Goal: Find specific page/section: Find specific page/section

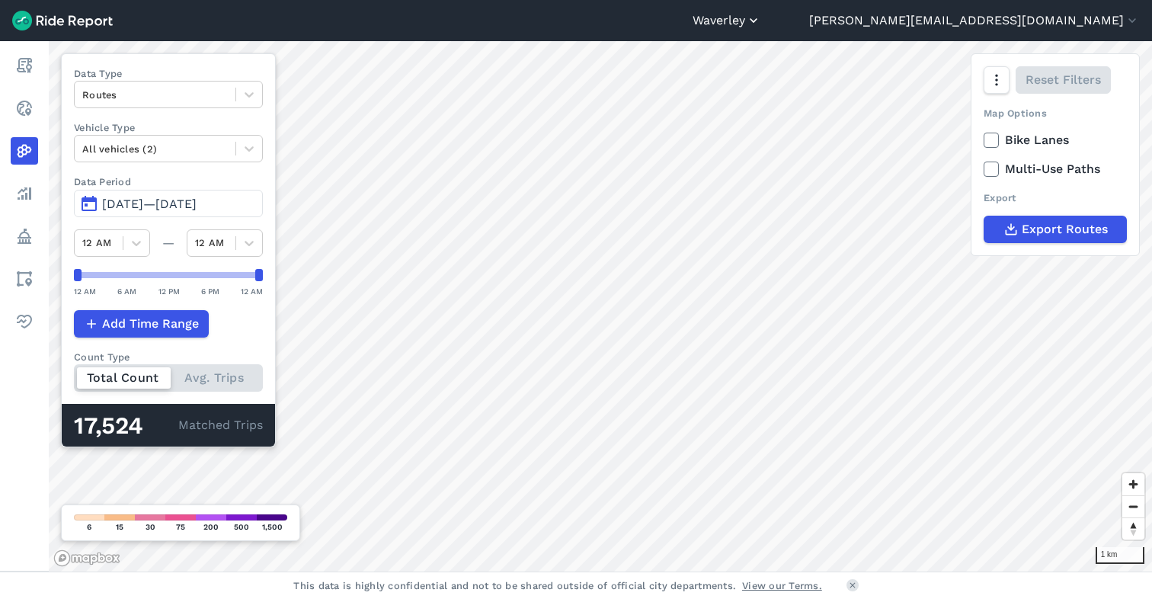
click at [761, 22] on button "Waverley" at bounding box center [726, 20] width 69 height 18
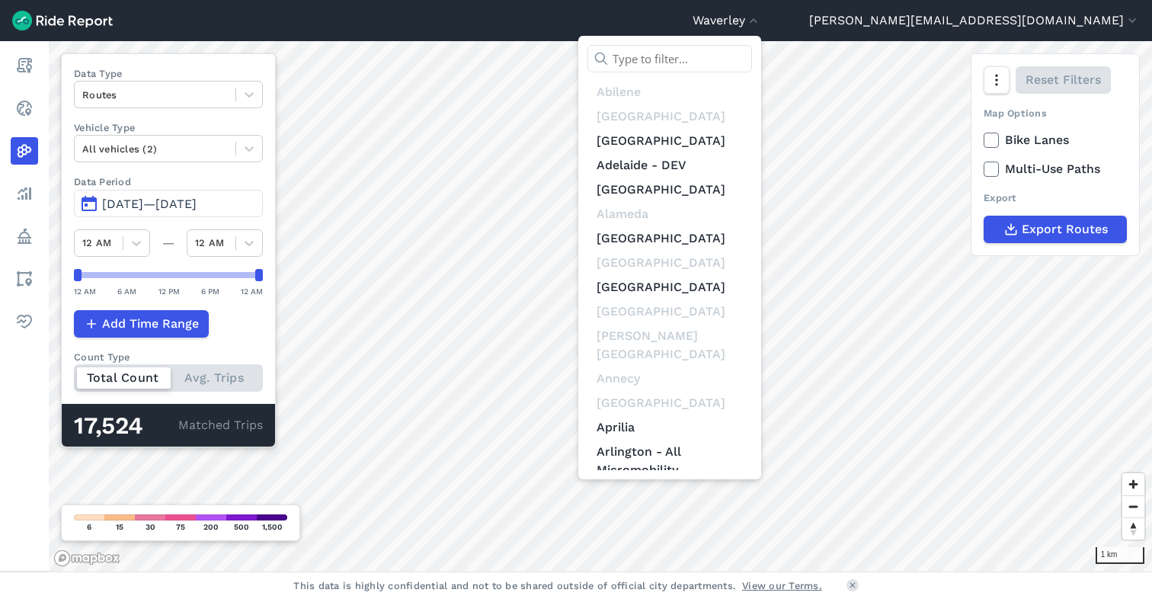
click at [752, 64] on input "text" at bounding box center [669, 58] width 165 height 27
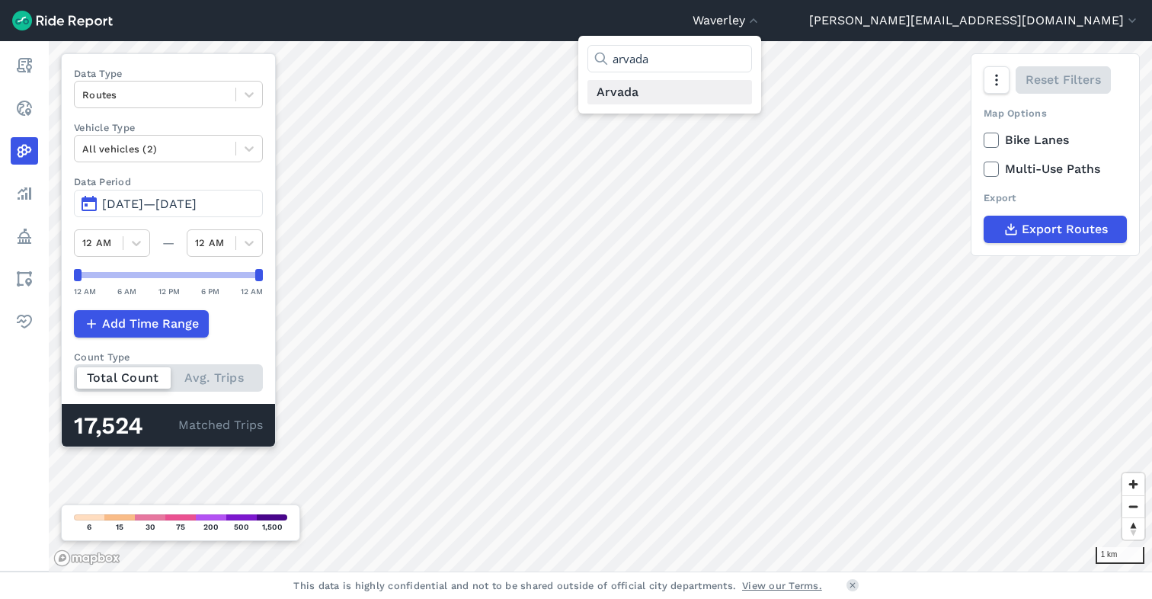
type input "arvada"
click at [752, 85] on link "Arvada" at bounding box center [669, 92] width 165 height 24
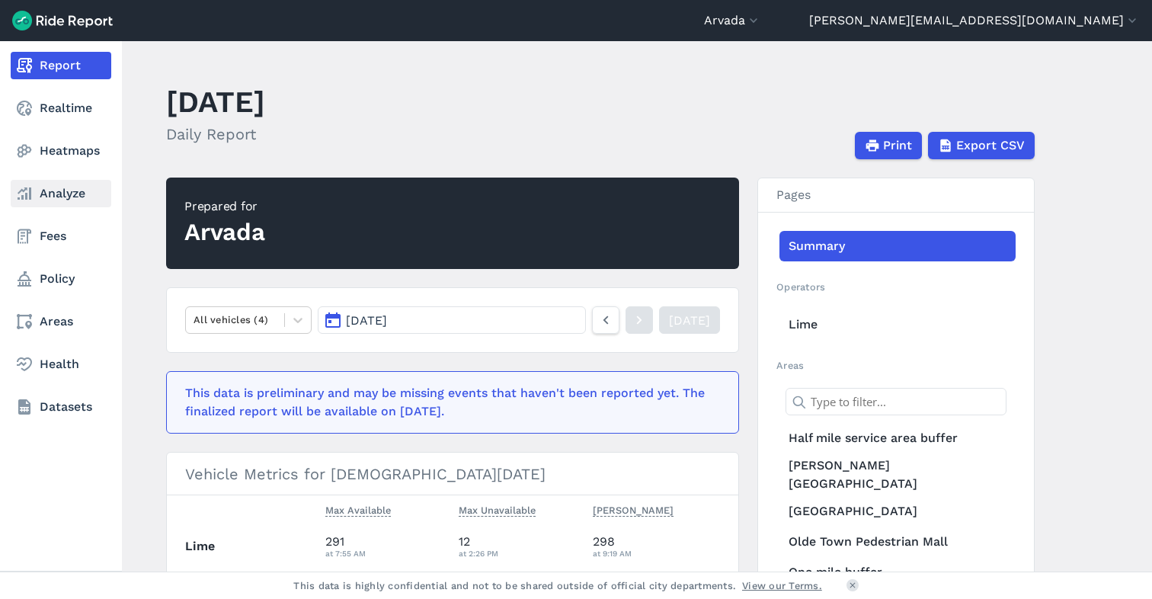
click at [59, 196] on link "Analyze" at bounding box center [61, 193] width 101 height 27
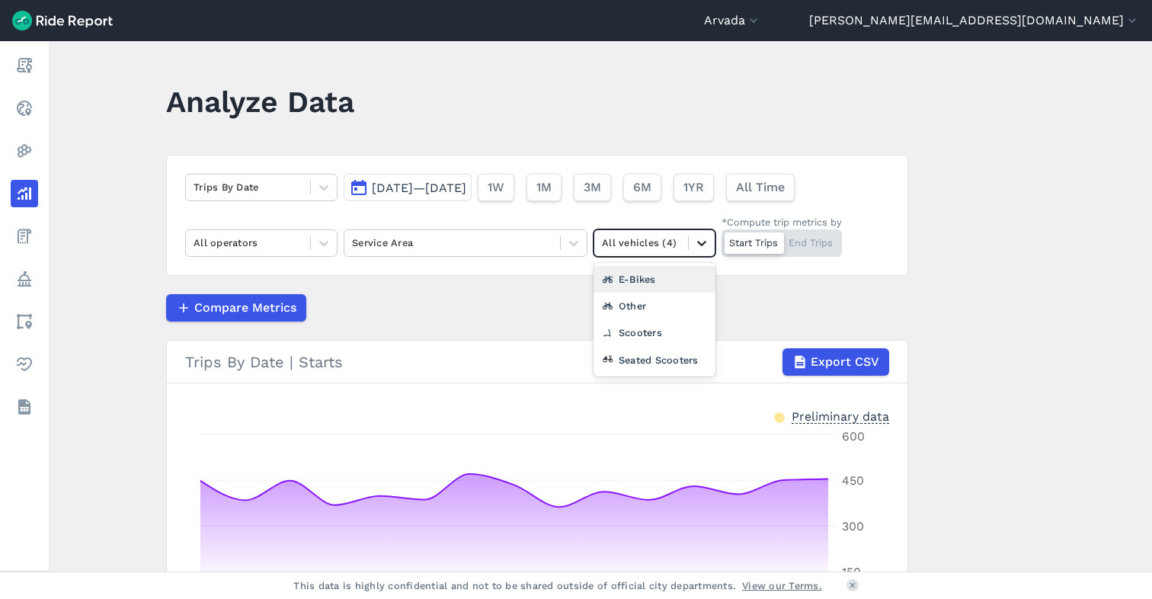
click at [707, 243] on div at bounding box center [702, 243] width 26 height 26
click at [617, 299] on div "Other" at bounding box center [654, 305] width 122 height 27
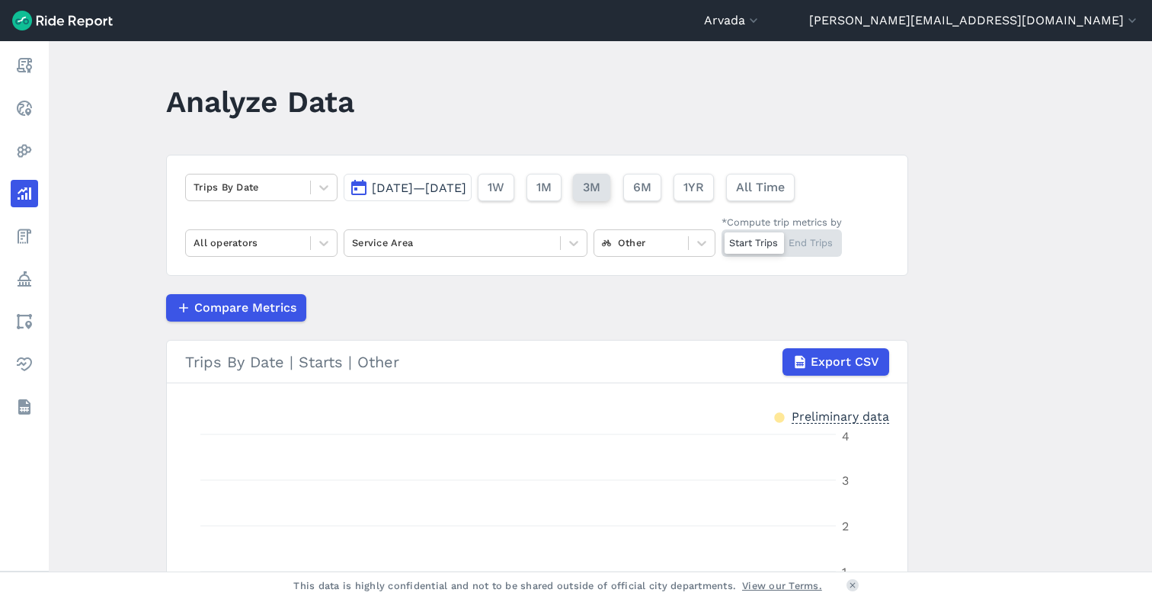
click at [600, 184] on span "3M" at bounding box center [592, 187] width 18 height 18
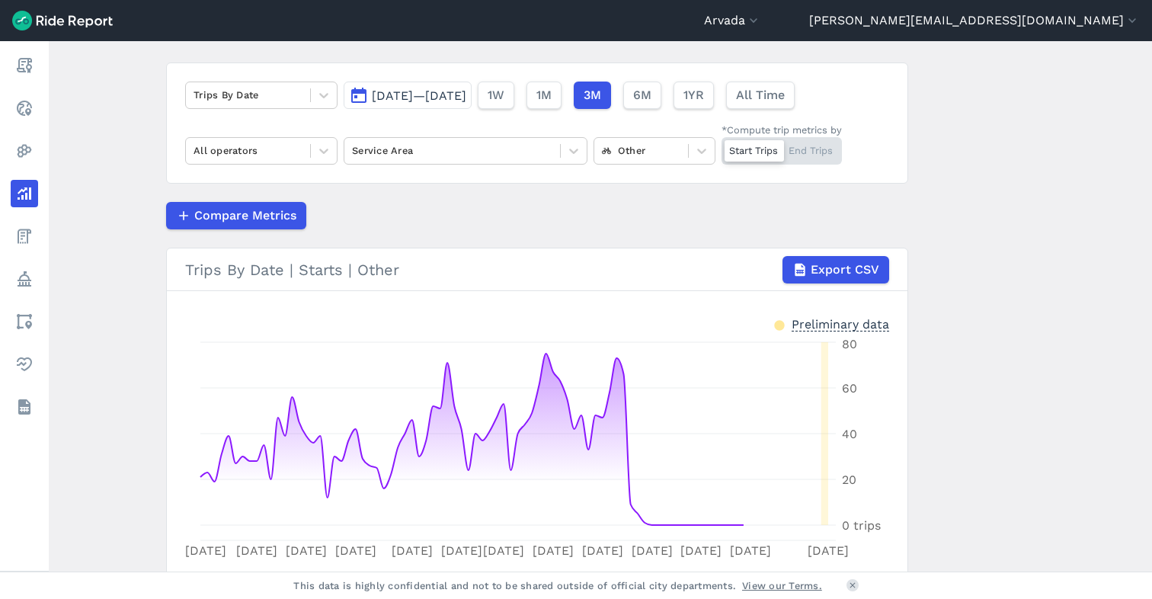
scroll to position [100, 0]
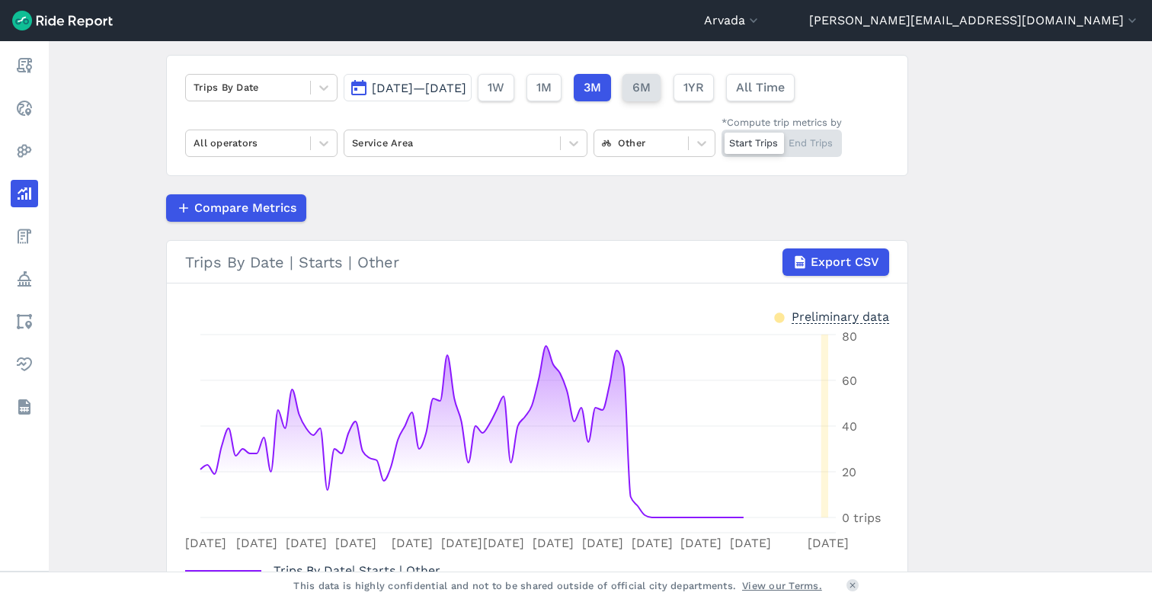
click at [651, 84] on span "6M" at bounding box center [641, 87] width 18 height 18
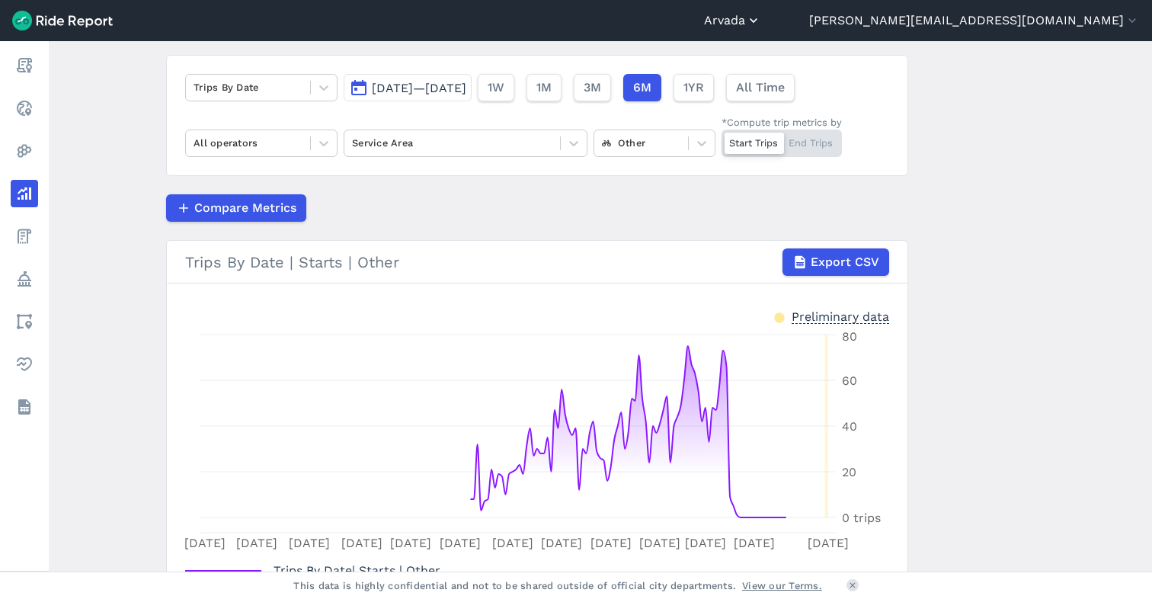
click at [761, 26] on button "Arvada" at bounding box center [732, 20] width 57 height 18
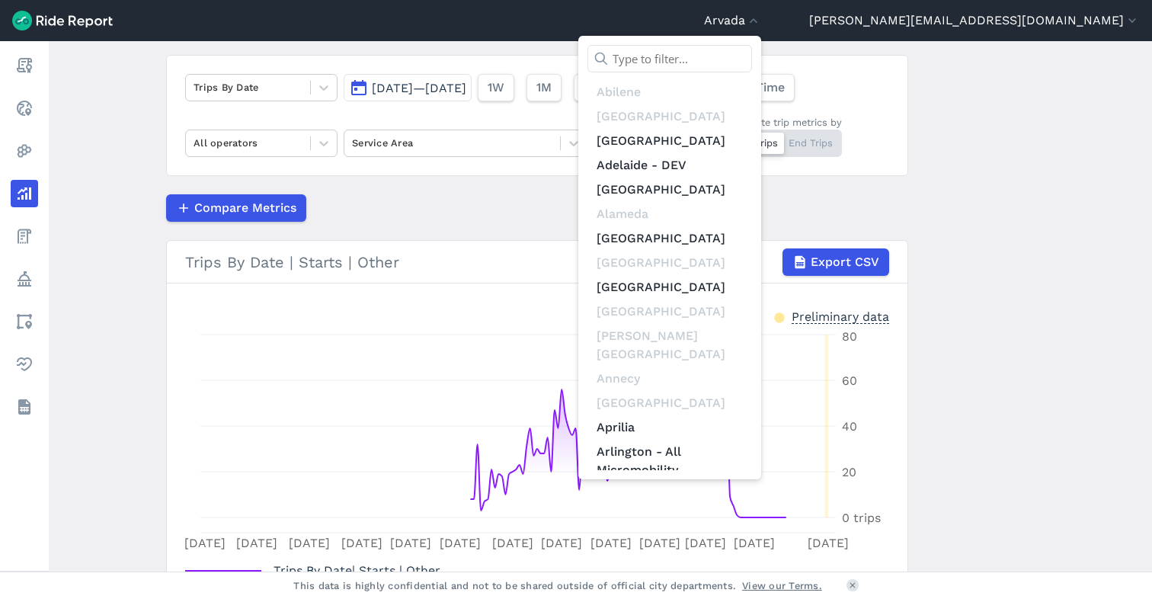
click at [752, 53] on input "text" at bounding box center [669, 58] width 165 height 27
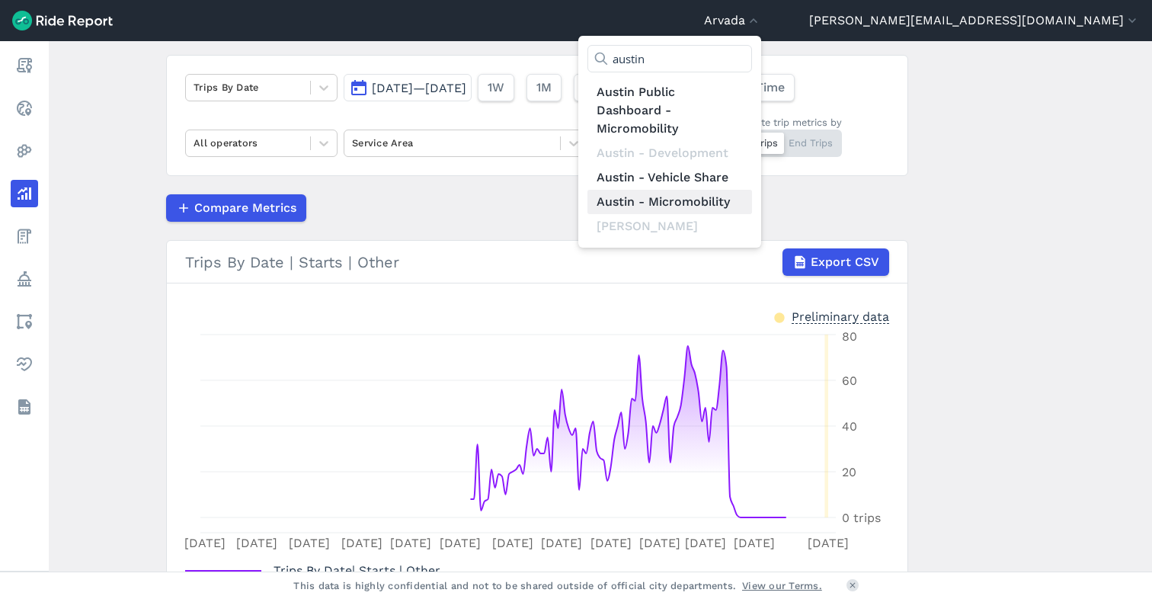
type input "austin"
click at [752, 197] on link "Austin - Micromobility" at bounding box center [669, 202] width 165 height 24
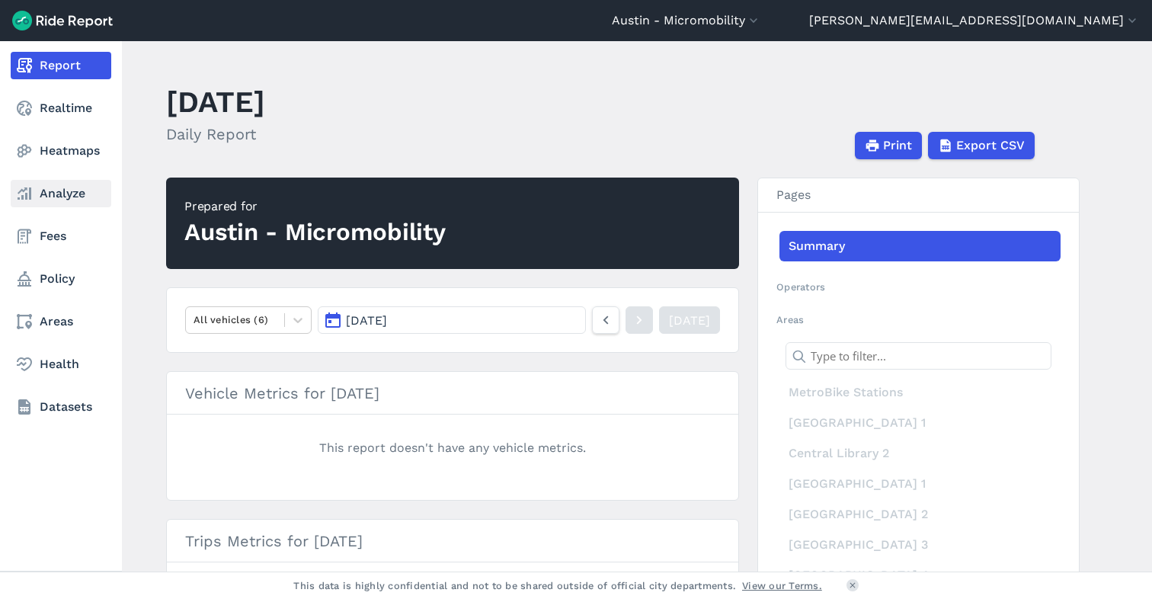
click at [49, 194] on link "Analyze" at bounding box center [61, 193] width 101 height 27
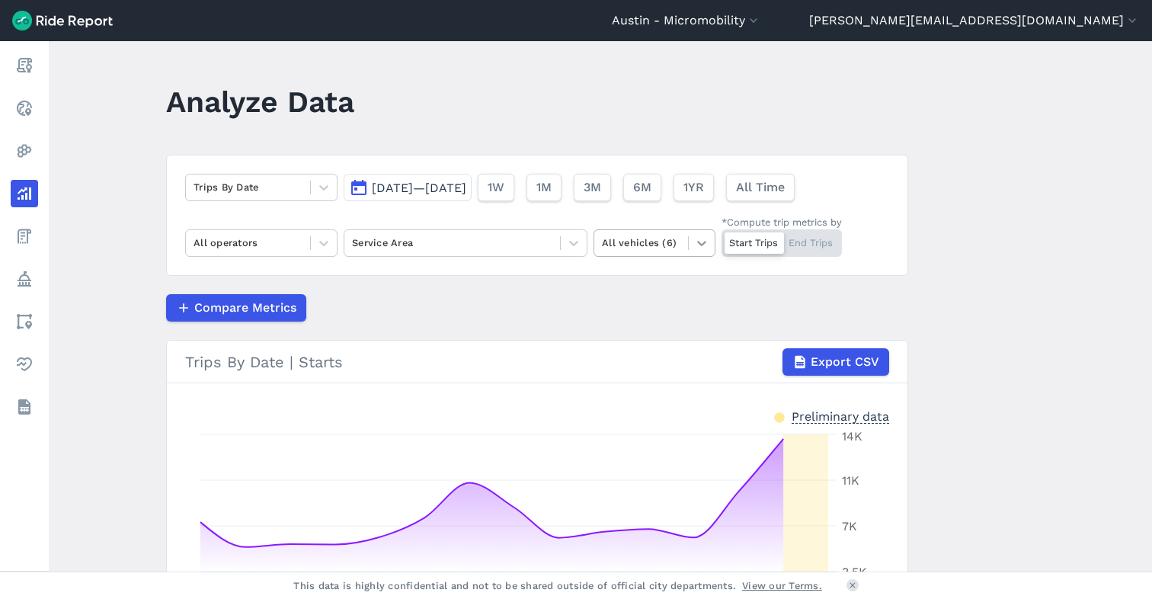
click at [698, 238] on icon at bounding box center [701, 242] width 15 height 15
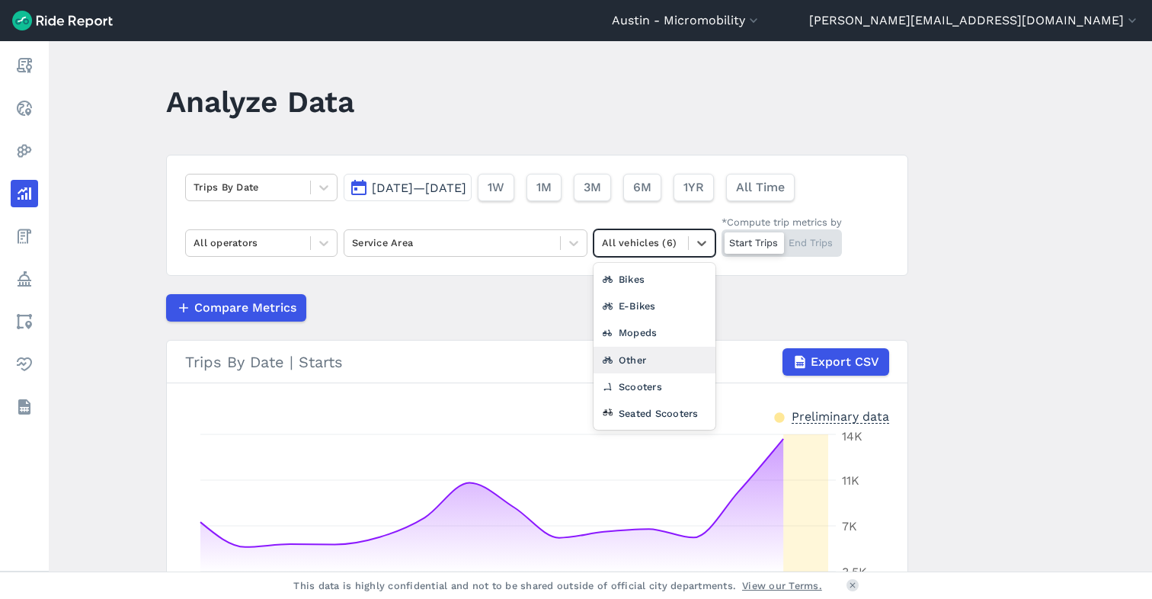
click at [634, 351] on div "Other" at bounding box center [654, 360] width 122 height 27
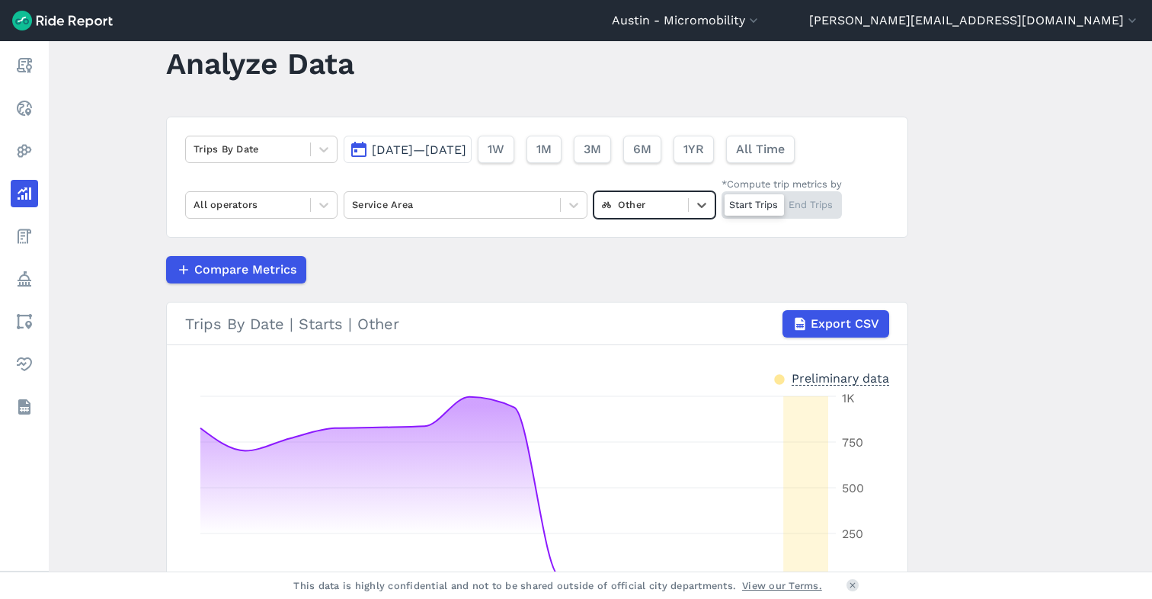
scroll to position [40, 0]
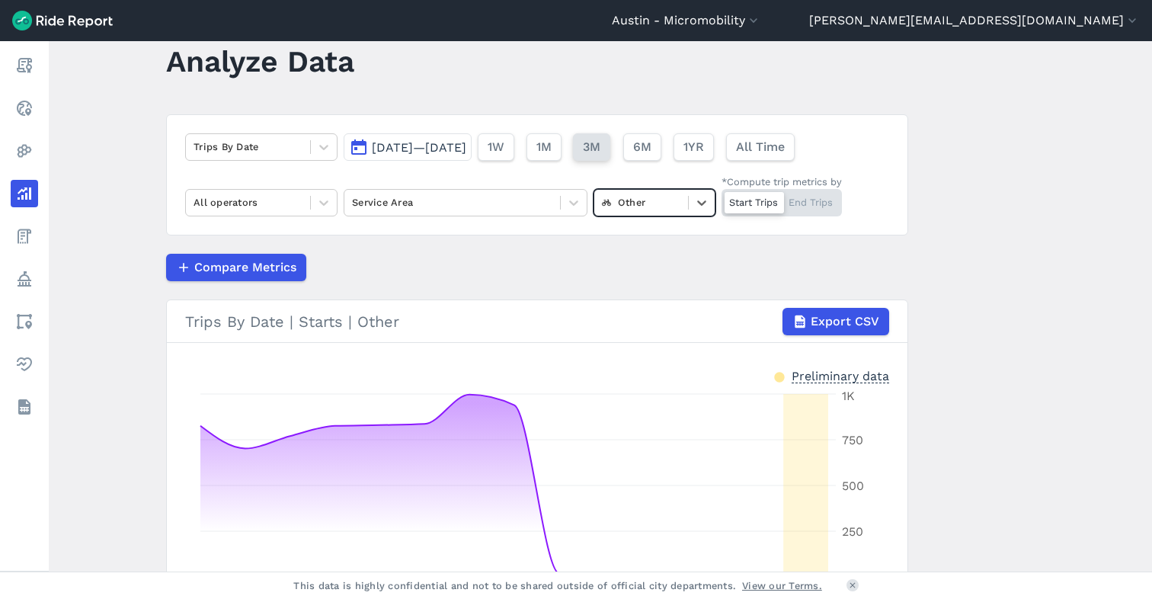
click at [600, 144] on span "3M" at bounding box center [592, 147] width 18 height 18
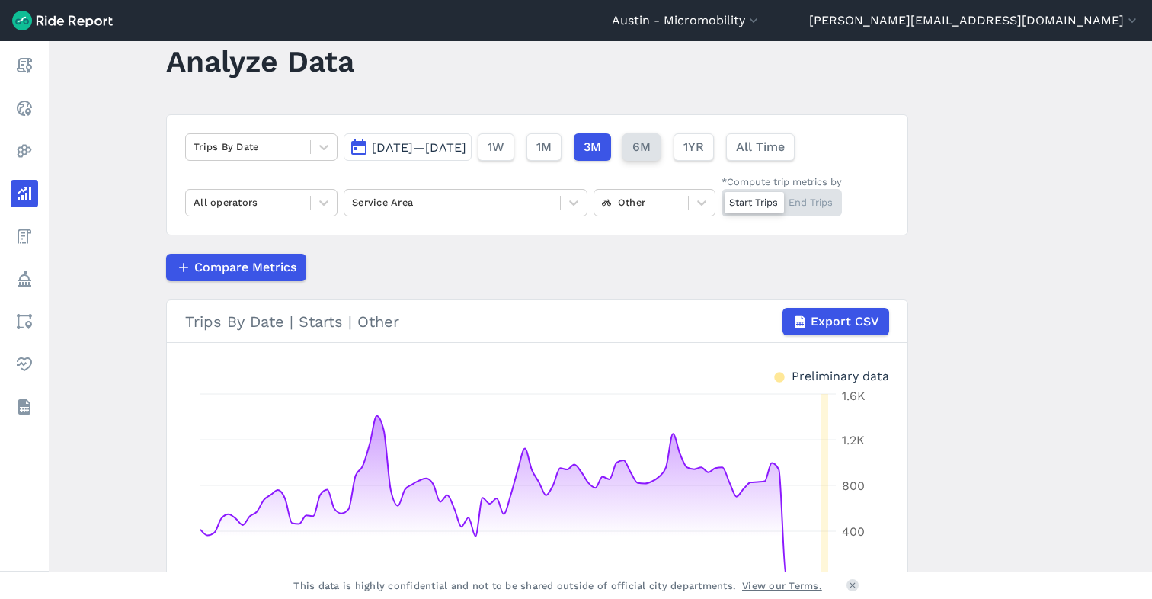
click at [651, 144] on span "6M" at bounding box center [641, 147] width 18 height 18
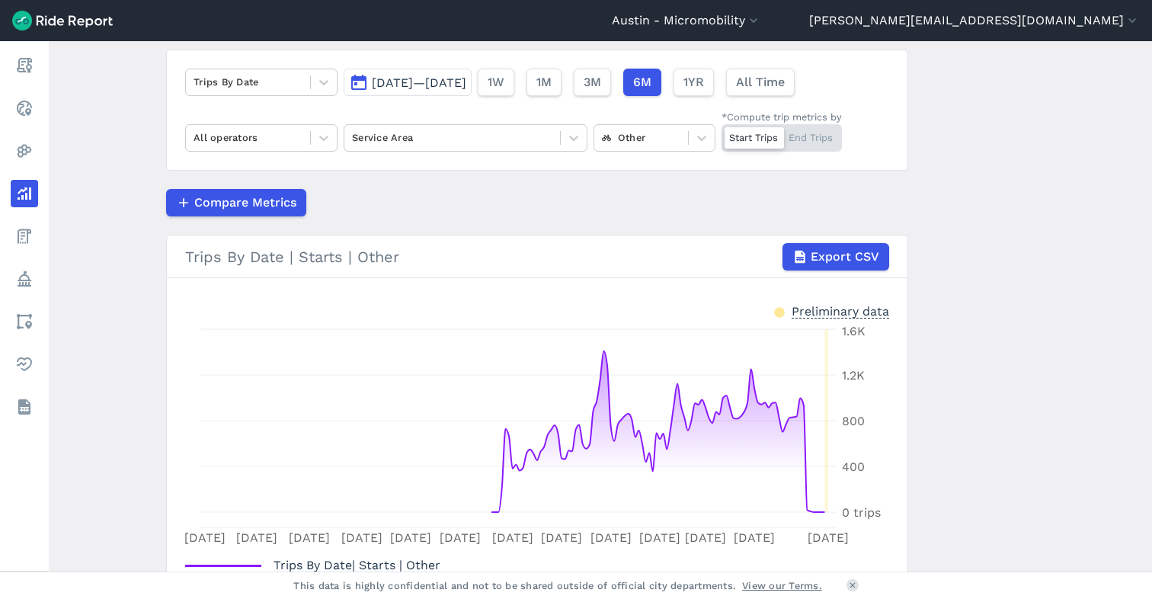
scroll to position [219, 0]
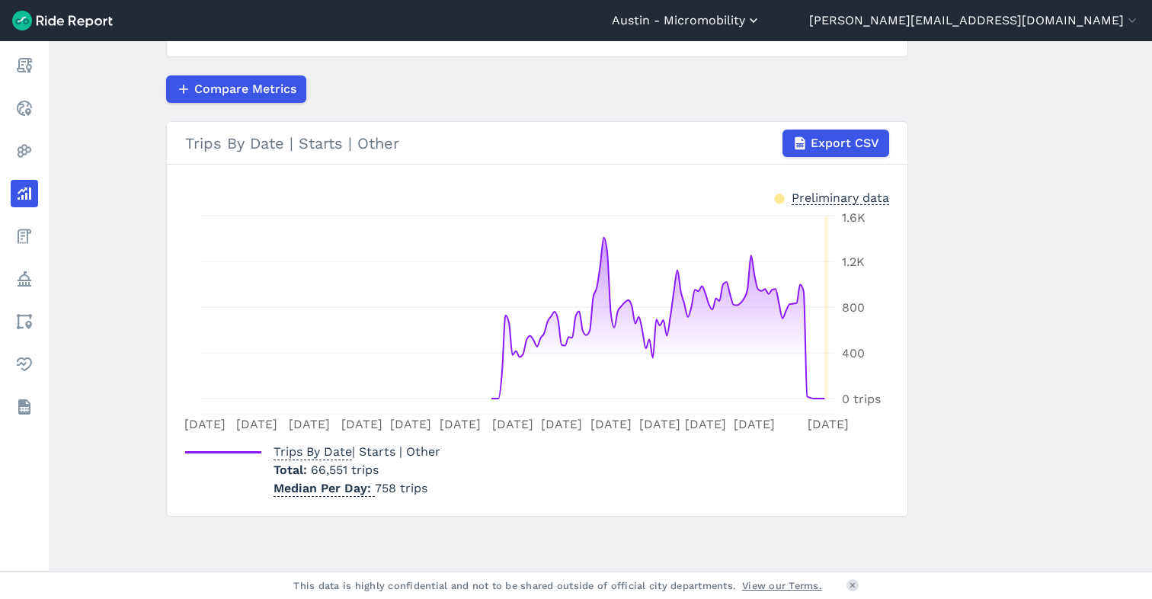
click at [761, 18] on button "Austin - Micromobility" at bounding box center [686, 20] width 149 height 18
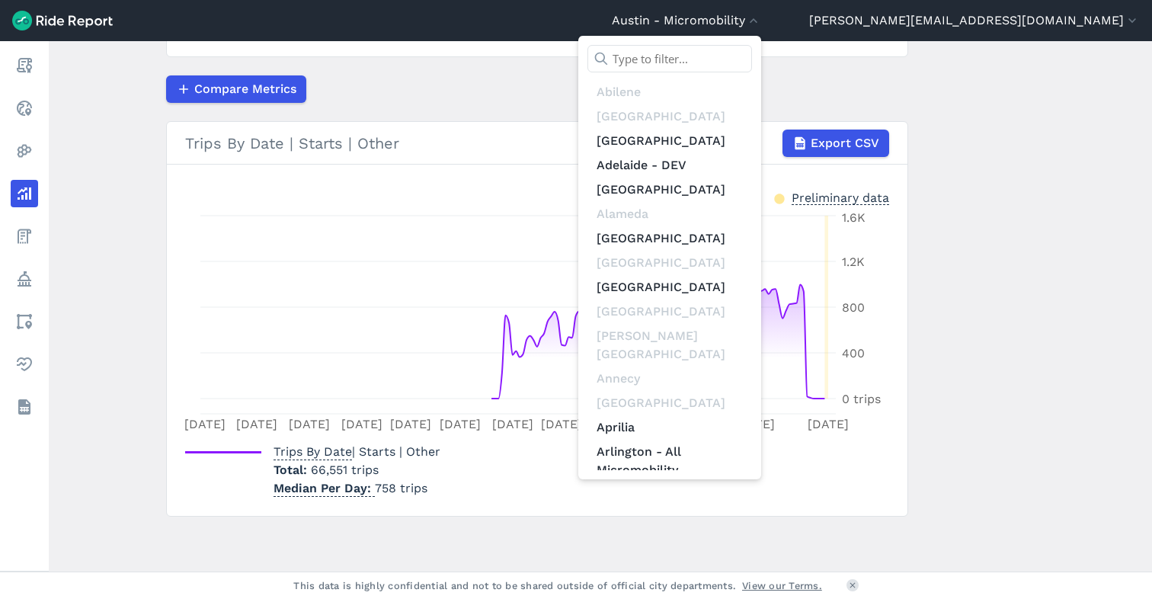
click at [752, 53] on input "text" at bounding box center [669, 58] width 165 height 27
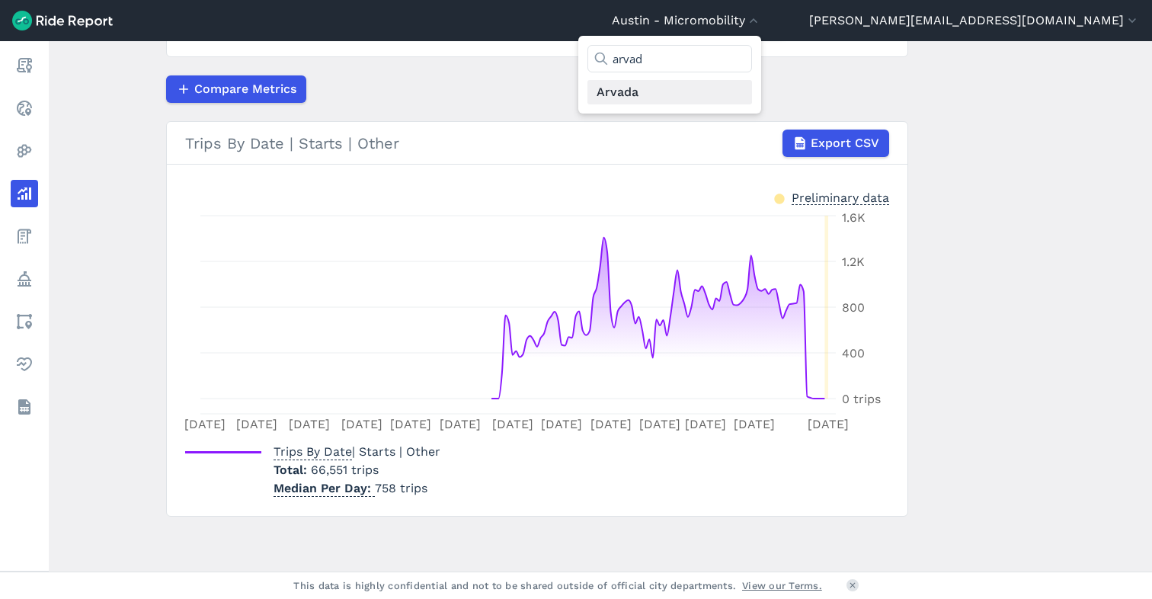
type input "arvad"
click at [752, 94] on link "Arvada" at bounding box center [669, 92] width 165 height 24
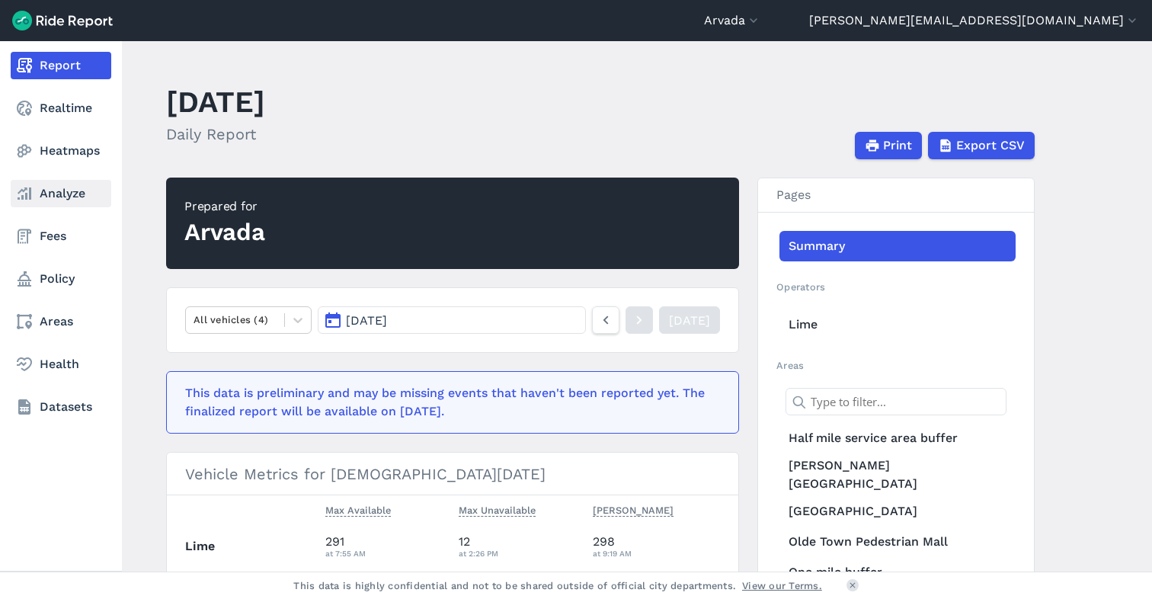
click at [39, 193] on link "Analyze" at bounding box center [61, 193] width 101 height 27
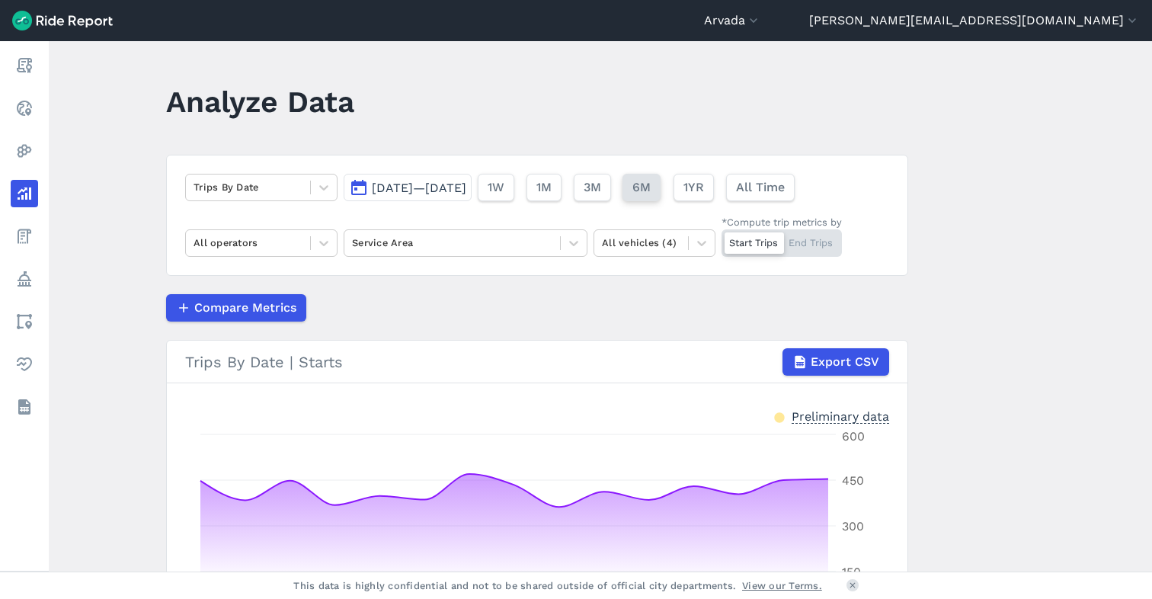
click at [651, 190] on span "6M" at bounding box center [641, 187] width 18 height 18
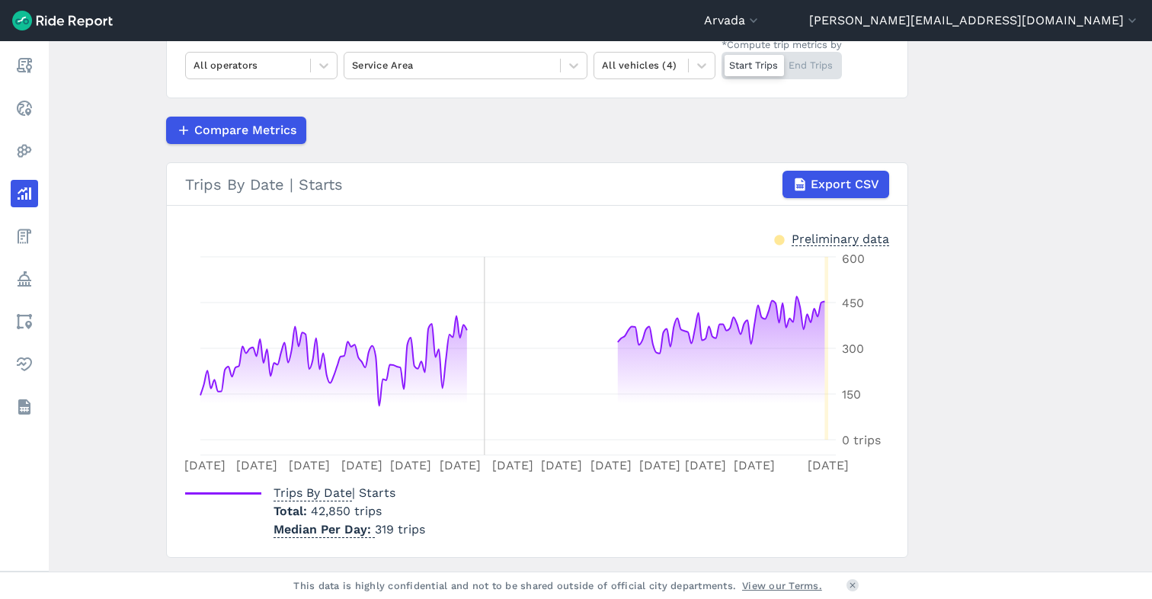
scroll to position [219, 0]
